Goal: Information Seeking & Learning: Learn about a topic

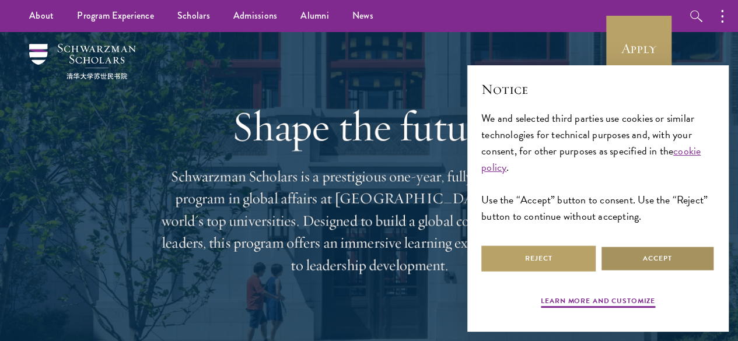
click at [642, 250] on button "Accept" at bounding box center [657, 259] width 114 height 26
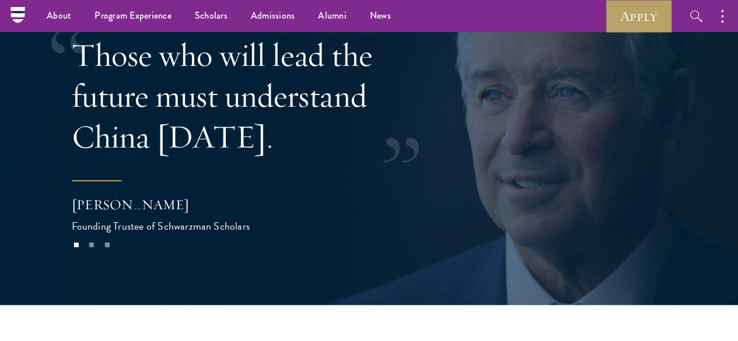
scroll to position [1926, 0]
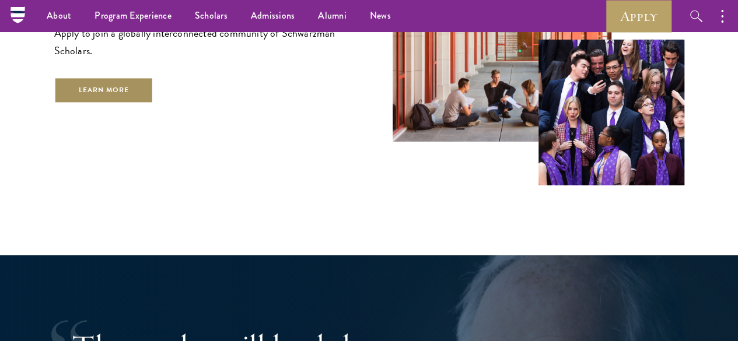
click at [154, 90] on link "Learn More" at bounding box center [104, 90] width 100 height 26
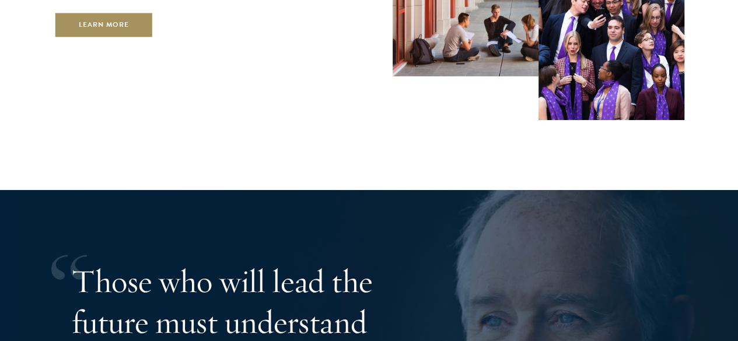
scroll to position [2042, 0]
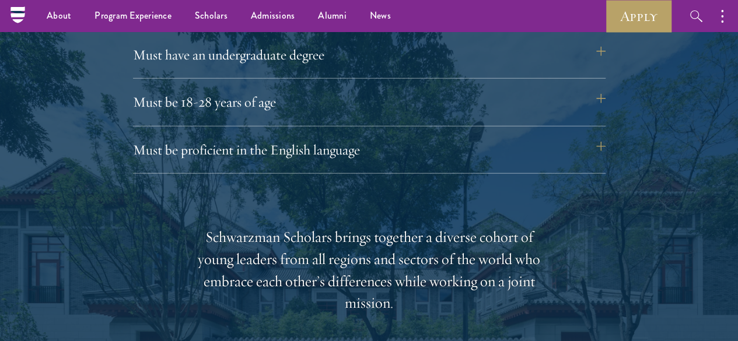
scroll to position [1575, 0]
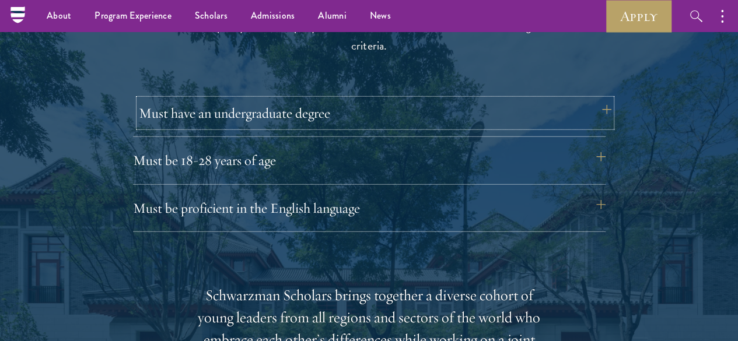
click at [394, 108] on button "Must have an undergraduate degree" at bounding box center [375, 113] width 473 height 28
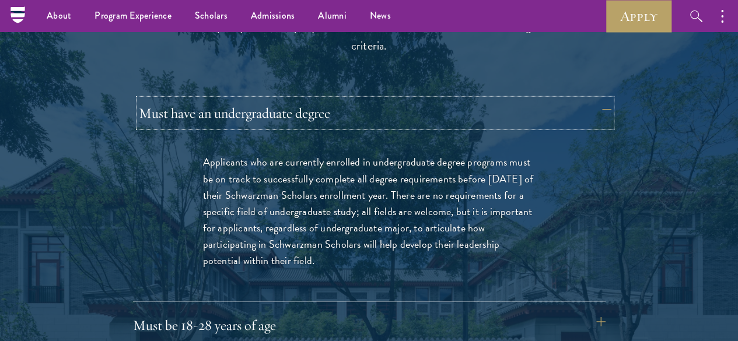
click at [396, 105] on button "Must have an undergraduate degree" at bounding box center [375, 113] width 473 height 28
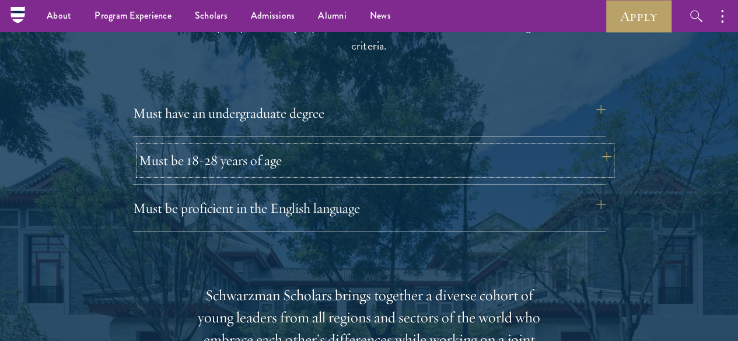
click at [408, 149] on button "Must be 18-28 years of age" at bounding box center [375, 160] width 473 height 28
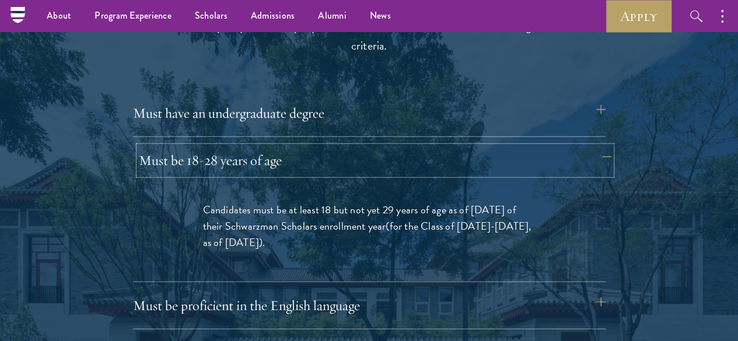
click at [408, 149] on button "Must be 18-28 years of age" at bounding box center [375, 160] width 473 height 28
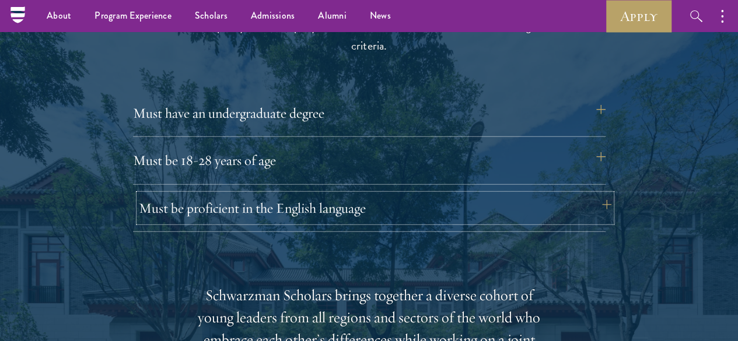
click at [393, 196] on button "Must be proficient in the English language" at bounding box center [375, 208] width 473 height 28
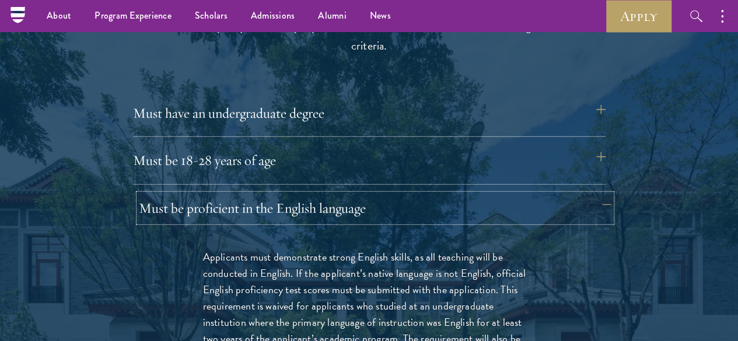
click at [397, 194] on button "Must be proficient in the English language" at bounding box center [375, 208] width 473 height 28
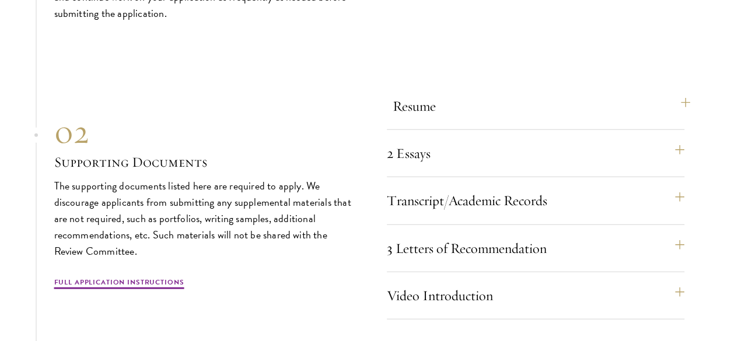
scroll to position [3734, 0]
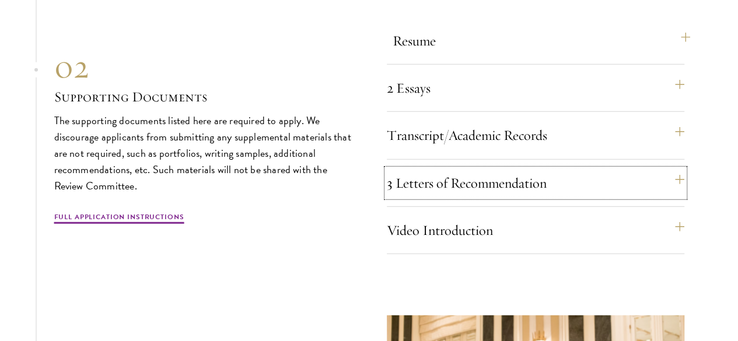
click at [441, 197] on button "3 Letters of Recommendation" at bounding box center [536, 183] width 298 height 28
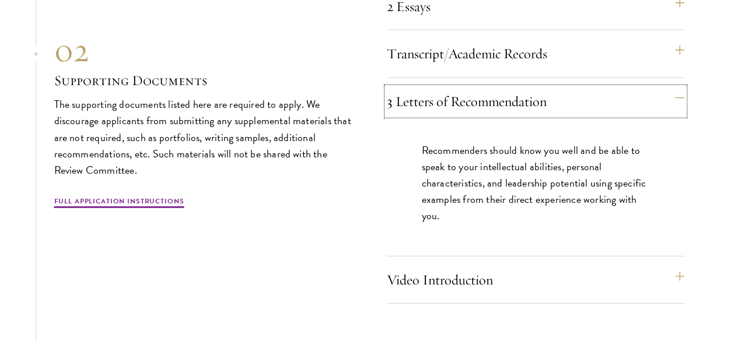
scroll to position [3851, 0]
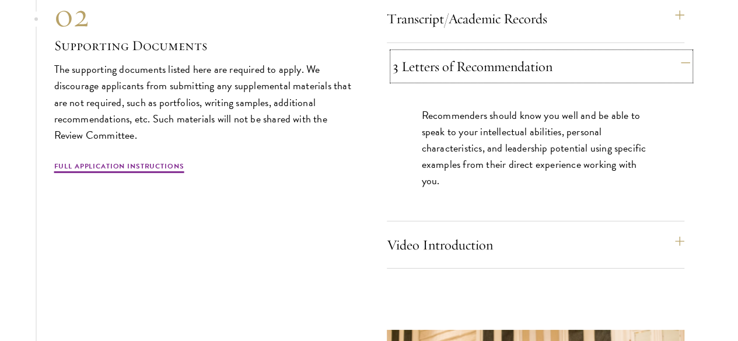
click at [431, 81] on button "3 Letters of Recommendation" at bounding box center [542, 67] width 298 height 28
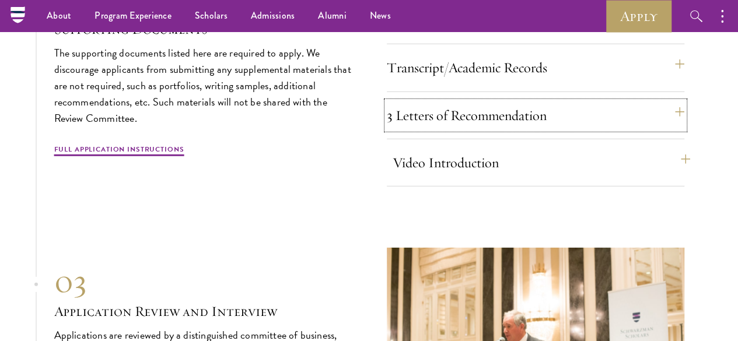
scroll to position [3785, 0]
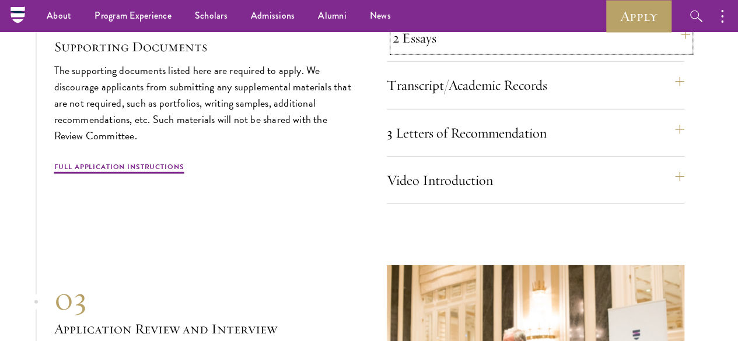
click at [439, 52] on button "2 Essays" at bounding box center [542, 38] width 298 height 28
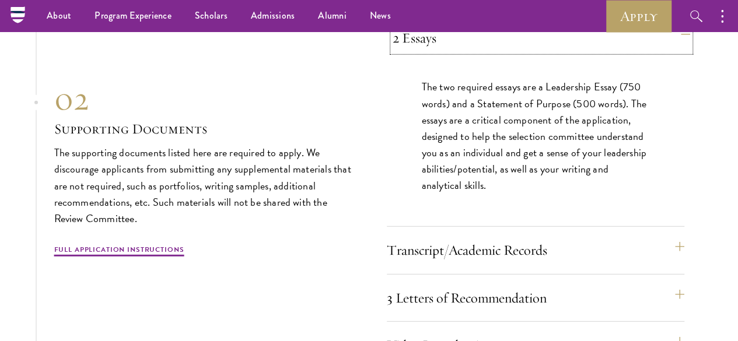
click at [439, 52] on button "2 Essays" at bounding box center [542, 38] width 298 height 28
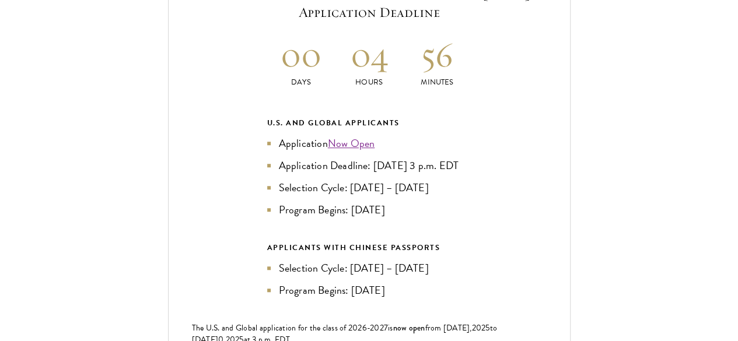
scroll to position [2559, 0]
